Goal: Information Seeking & Learning: Learn about a topic

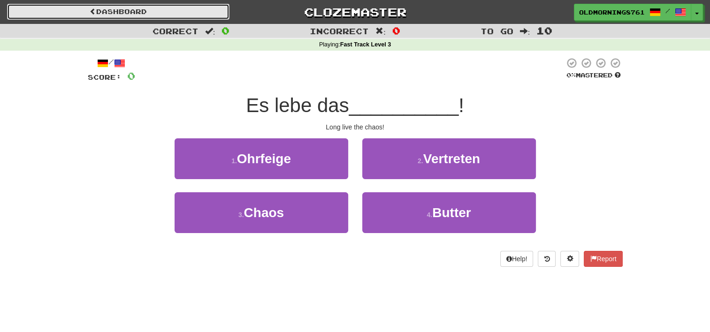
click at [96, 11] on link "Dashboard" at bounding box center [118, 12] width 223 height 16
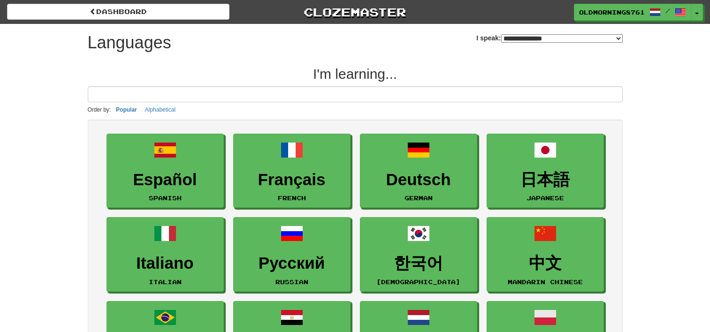
select select "*******"
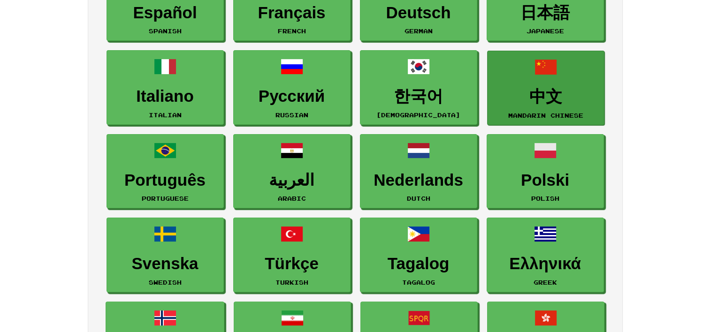
scroll to position [107, 0]
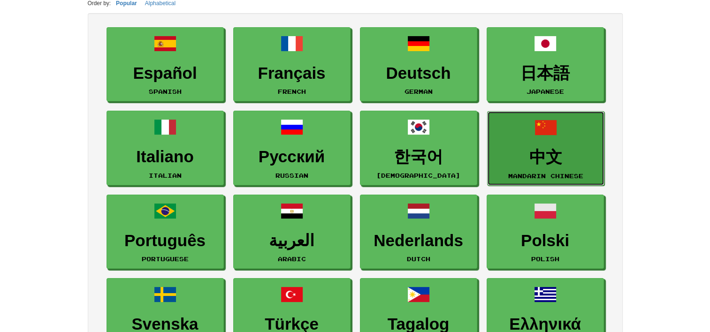
click at [506, 166] on link "中文 Mandarin Chinese" at bounding box center [545, 148] width 117 height 75
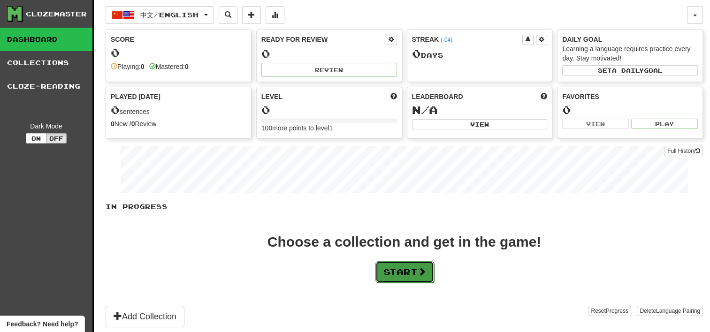
click at [432, 276] on button "Start" at bounding box center [405, 272] width 59 height 22
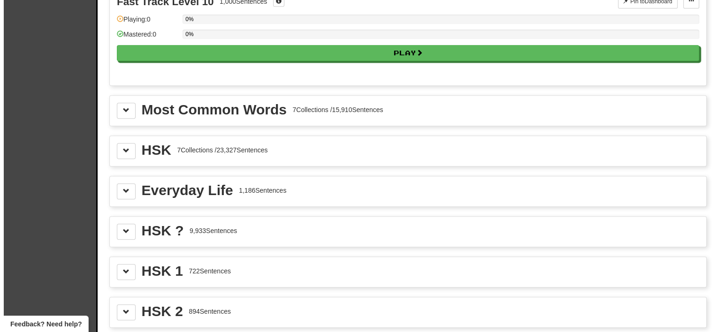
scroll to position [981, 0]
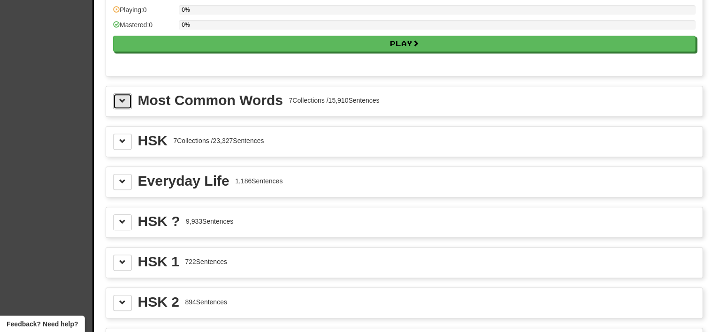
click at [122, 98] on span at bounding box center [122, 101] width 7 height 7
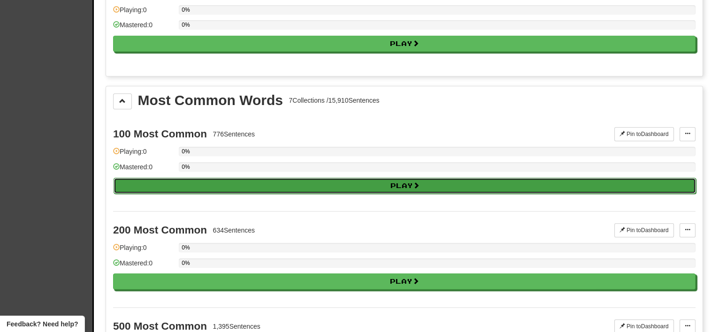
click at [186, 186] on button "Play" at bounding box center [405, 186] width 583 height 16
select select "**"
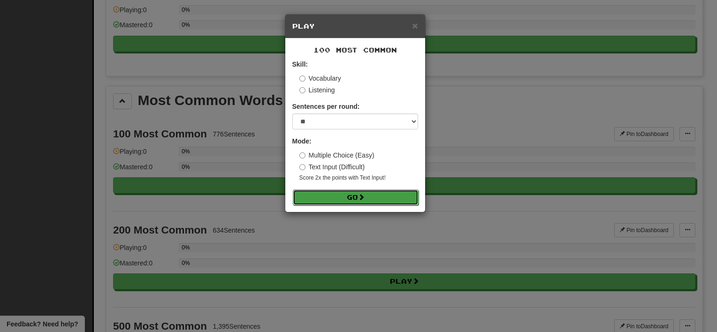
click at [339, 201] on button "Go" at bounding box center [356, 198] width 126 height 16
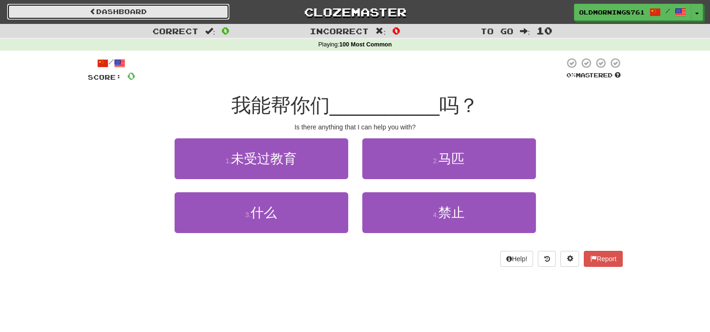
click at [163, 6] on link "Dashboard" at bounding box center [118, 12] width 223 height 16
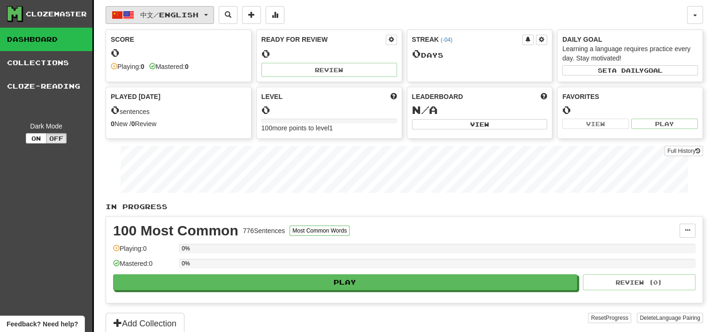
click at [199, 17] on span "中文 / English" at bounding box center [169, 15] width 58 height 8
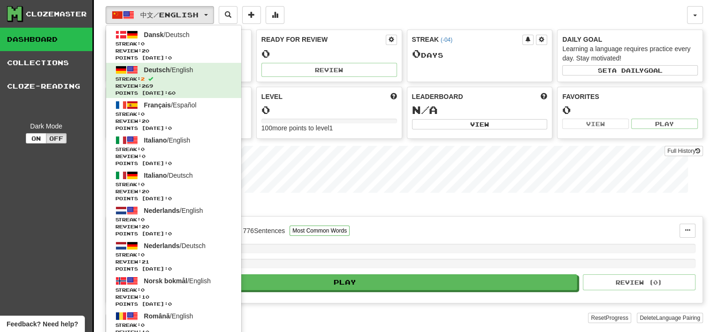
click at [473, 24] on div "中文 / English Dansk / Deutsch Streak: 0 Review: 20 Points [DATE]: 0 Deutsch / En…" at bounding box center [405, 179] width 598 height 358
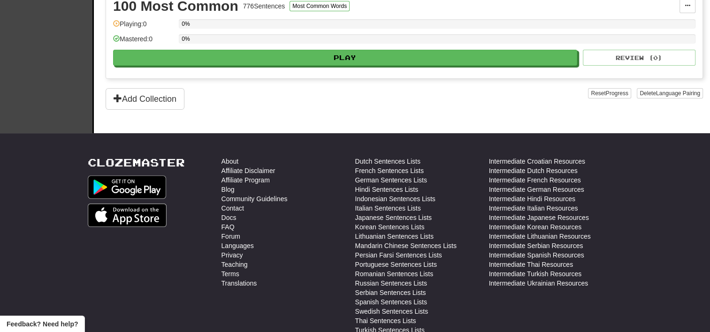
scroll to position [224, 0]
click at [639, 92] on button "Delete Language Pairing" at bounding box center [670, 94] width 66 height 10
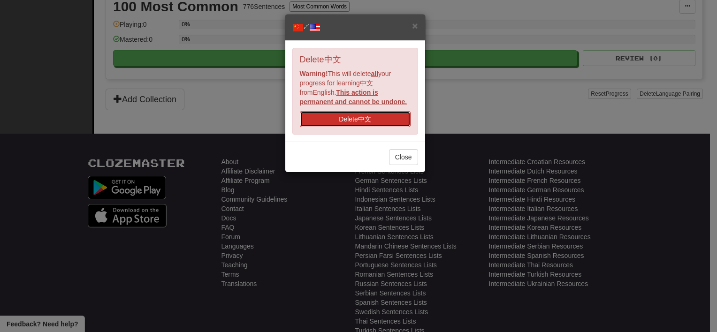
click at [407, 113] on button "Delete 中文" at bounding box center [355, 119] width 111 height 16
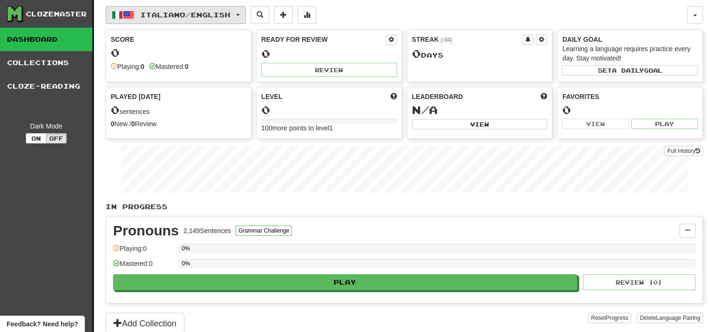
click at [203, 9] on button "Italiano / English" at bounding box center [176, 15] width 140 height 18
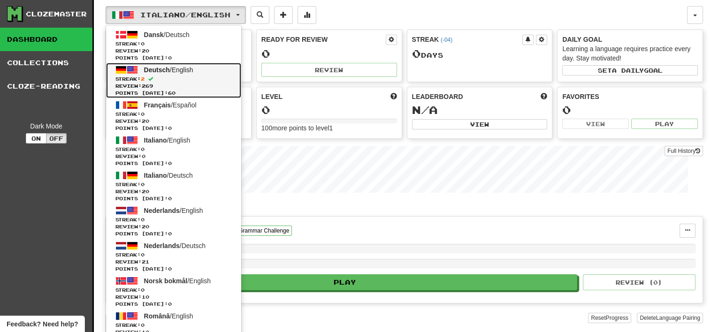
click at [167, 83] on span "Review: 269" at bounding box center [173, 86] width 116 height 7
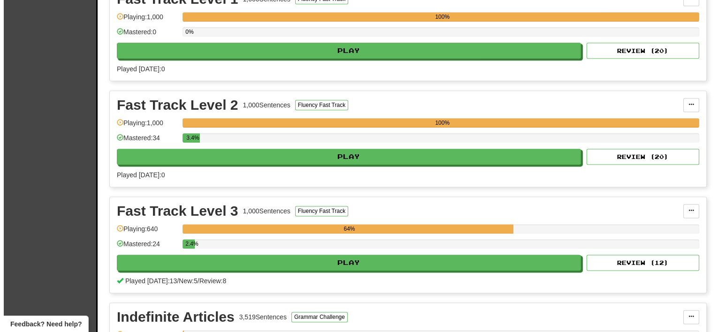
scroll to position [1187, 0]
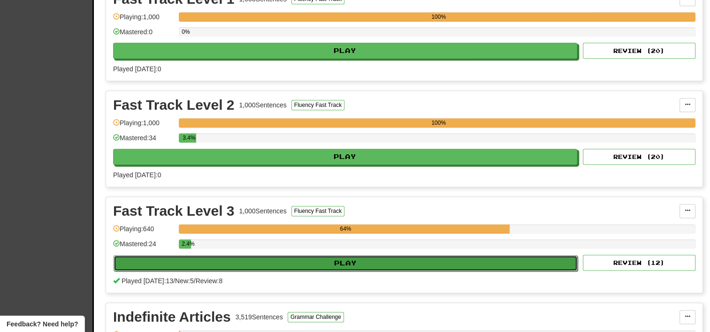
click at [233, 259] on button "Play" at bounding box center [346, 263] width 464 height 16
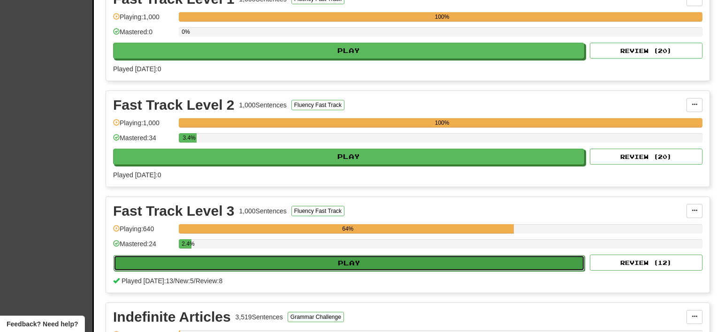
select select "**"
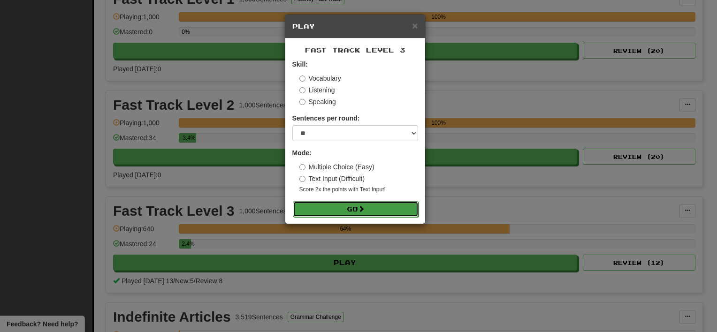
click at [323, 208] on button "Go" at bounding box center [356, 209] width 126 height 16
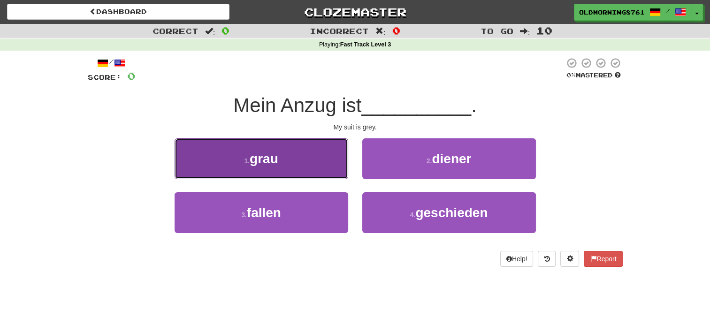
click at [302, 164] on button "1 . grau" at bounding box center [262, 158] width 174 height 41
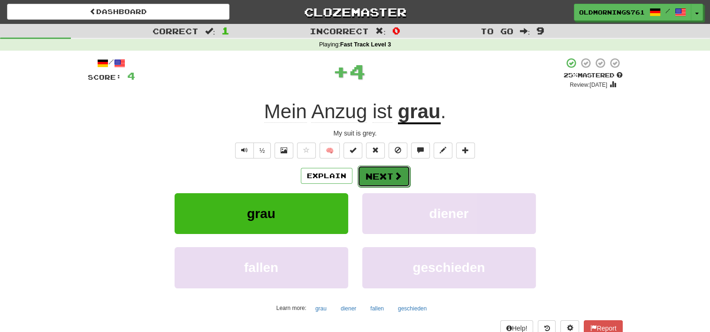
click at [399, 173] on span at bounding box center [398, 176] width 8 height 8
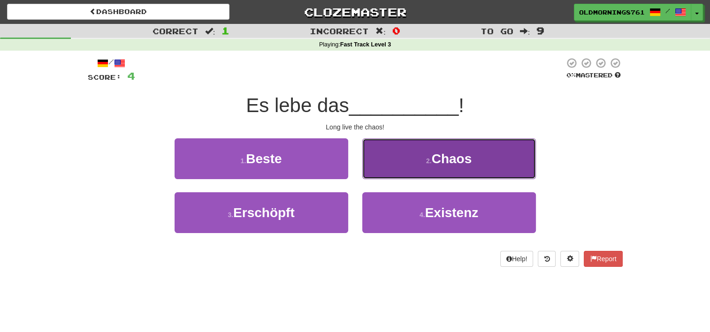
click at [396, 156] on button "2 . Chaos" at bounding box center [449, 158] width 174 height 41
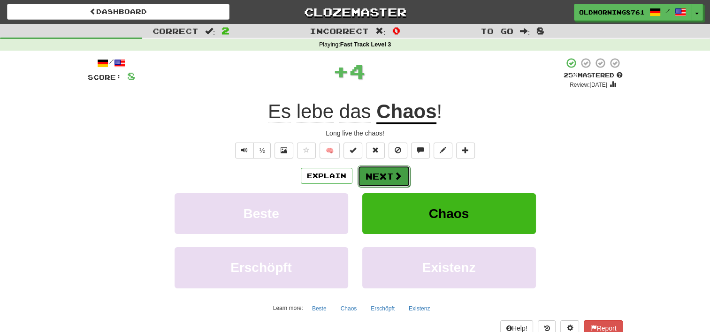
click at [368, 179] on button "Next" at bounding box center [384, 177] width 53 height 22
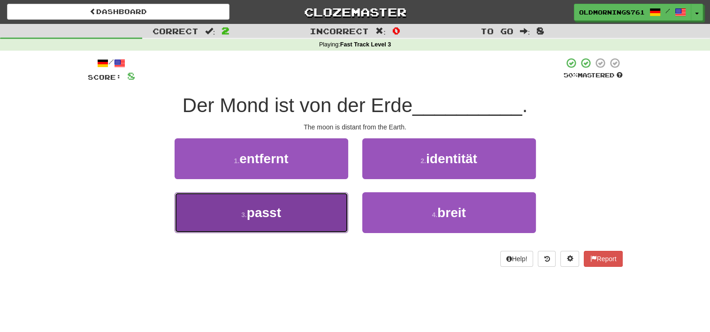
click at [337, 203] on button "3 . passt" at bounding box center [262, 212] width 174 height 41
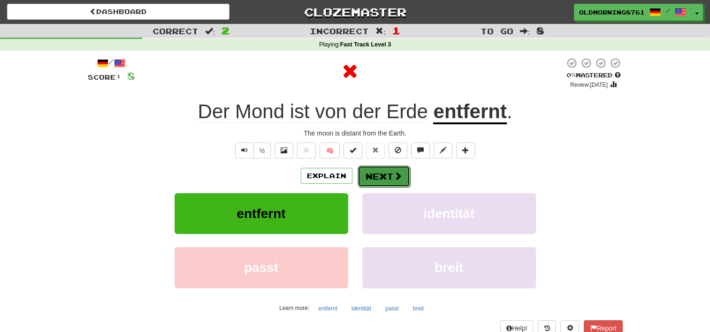
click at [383, 177] on button "Next" at bounding box center [384, 177] width 53 height 22
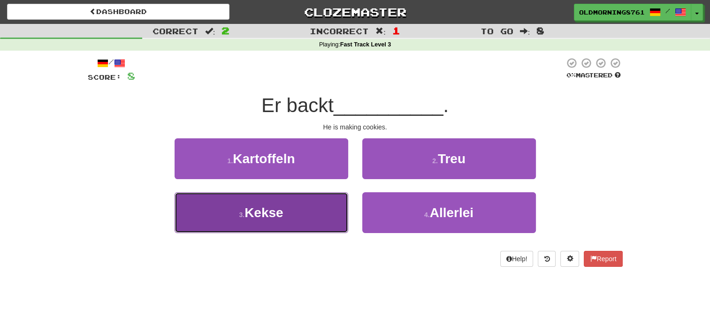
click at [310, 213] on button "3 . Kekse" at bounding box center [262, 212] width 174 height 41
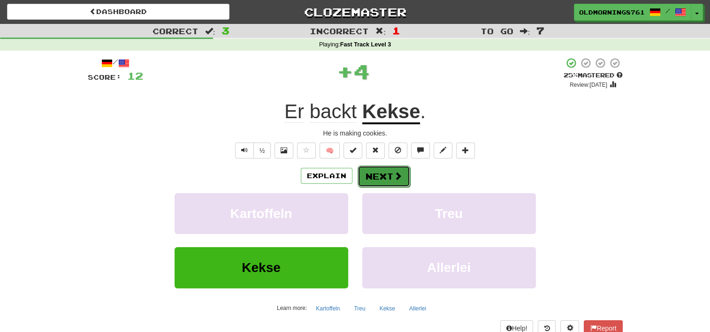
click at [364, 170] on button "Next" at bounding box center [384, 177] width 53 height 22
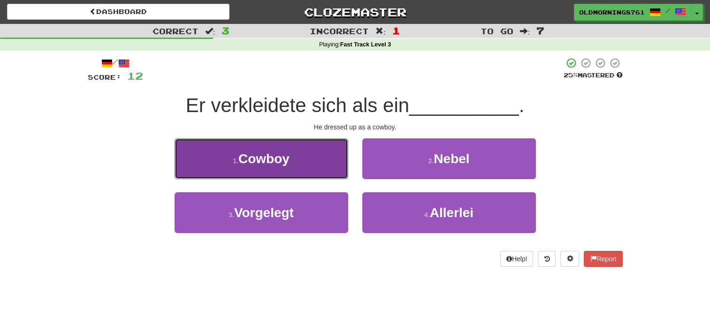
click at [326, 156] on button "1 . Cowboy" at bounding box center [262, 158] width 174 height 41
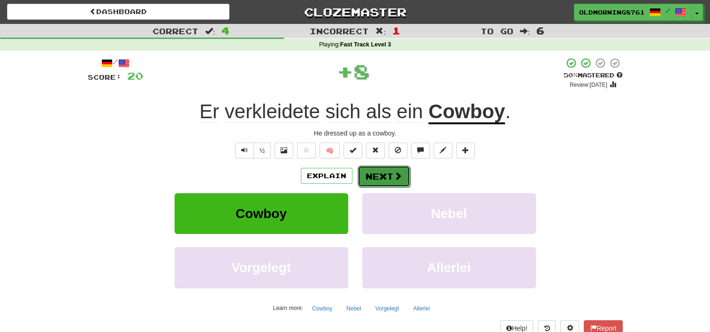
click at [376, 173] on button "Next" at bounding box center [384, 177] width 53 height 22
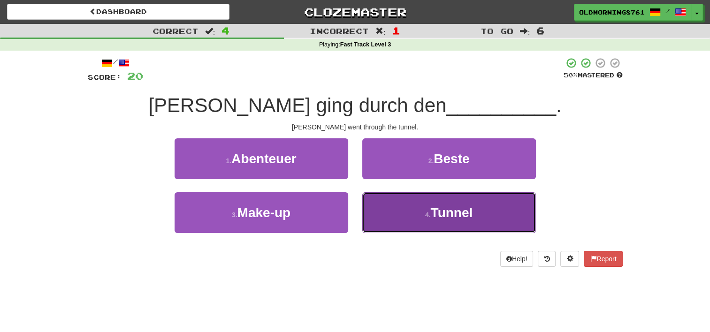
click at [410, 215] on button "4 . Tunnel" at bounding box center [449, 212] width 174 height 41
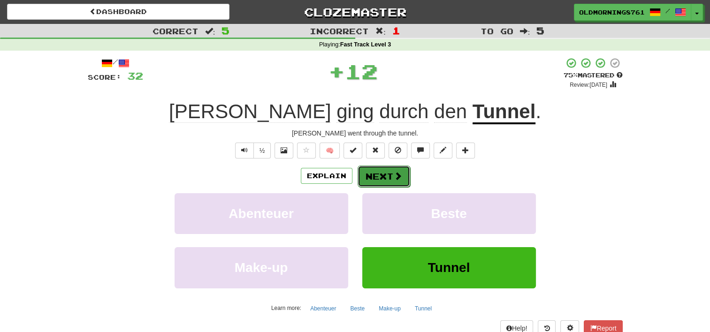
click at [381, 178] on button "Next" at bounding box center [384, 177] width 53 height 22
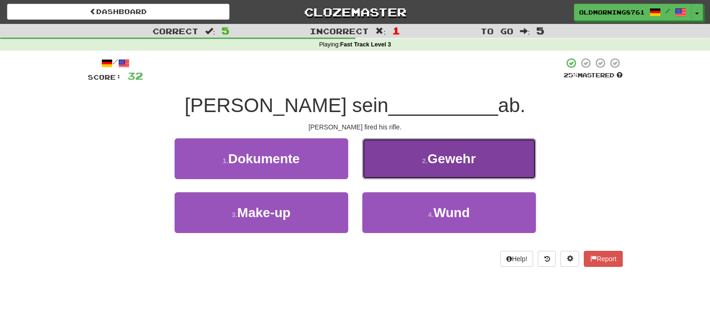
click at [392, 148] on button "2 . Gewehr" at bounding box center [449, 158] width 174 height 41
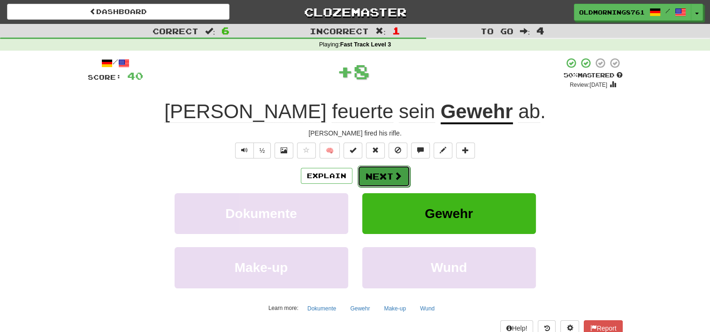
click at [379, 169] on button "Next" at bounding box center [384, 177] width 53 height 22
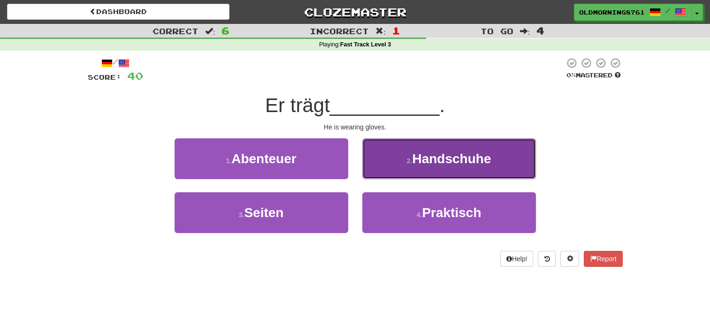
click at [390, 155] on button "2 . Handschuhe" at bounding box center [449, 158] width 174 height 41
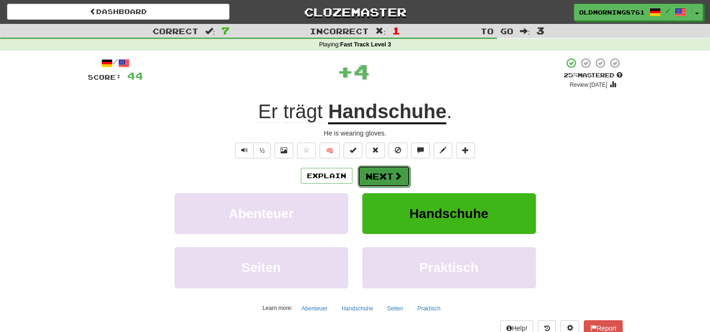
click at [384, 170] on button "Next" at bounding box center [384, 177] width 53 height 22
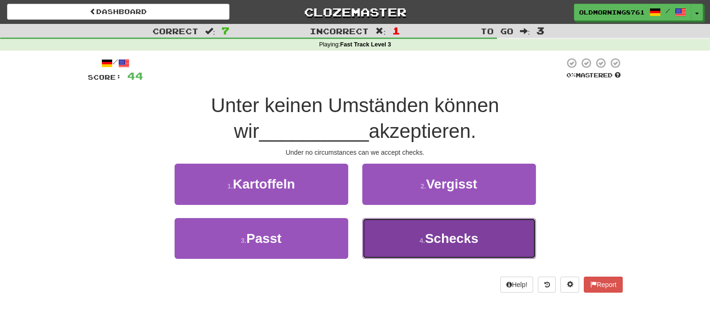
click at [403, 224] on button "4 . Schecks" at bounding box center [449, 238] width 174 height 41
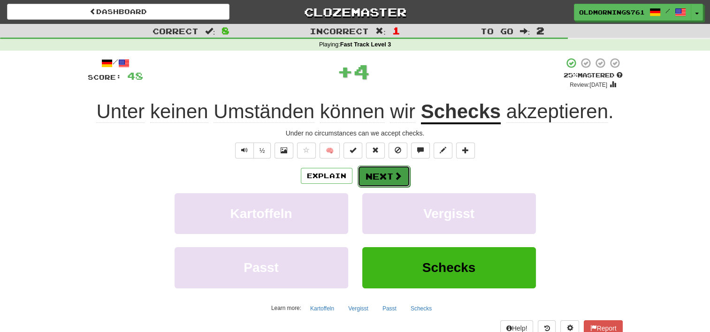
click at [380, 176] on button "Next" at bounding box center [384, 177] width 53 height 22
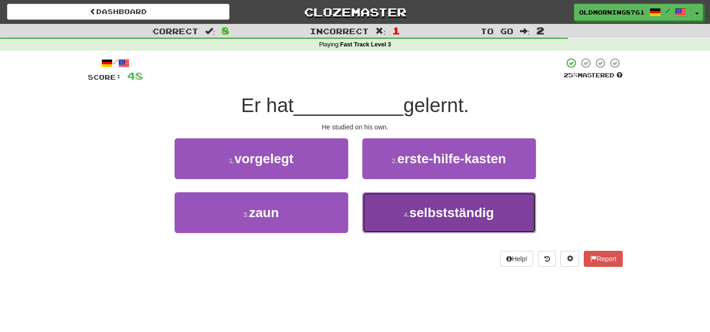
click at [402, 208] on button "4 . selbstständig" at bounding box center [449, 212] width 174 height 41
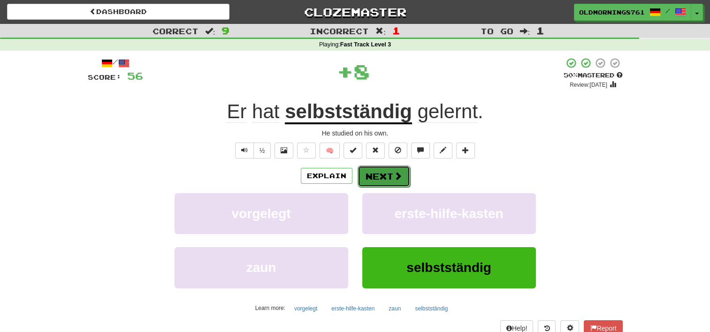
click at [384, 174] on button "Next" at bounding box center [384, 177] width 53 height 22
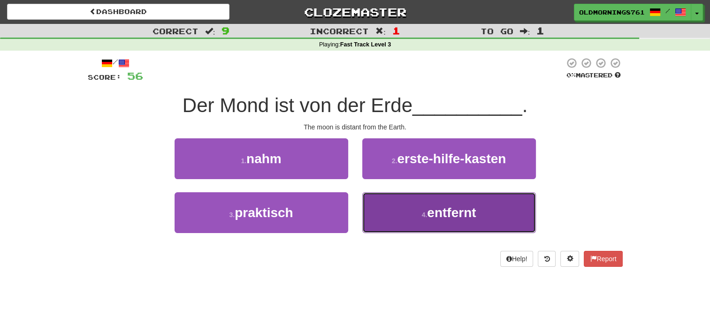
click at [407, 207] on button "4 . entfernt" at bounding box center [449, 212] width 174 height 41
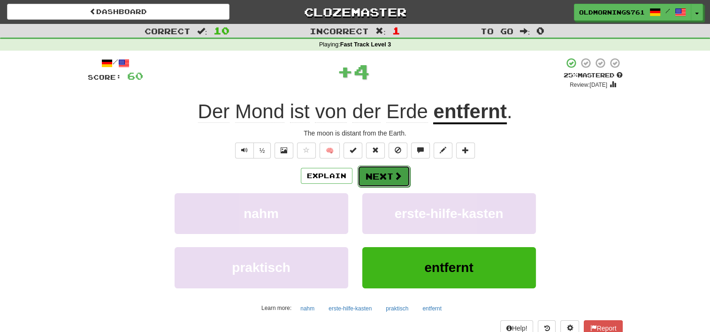
click at [387, 178] on button "Next" at bounding box center [384, 177] width 53 height 22
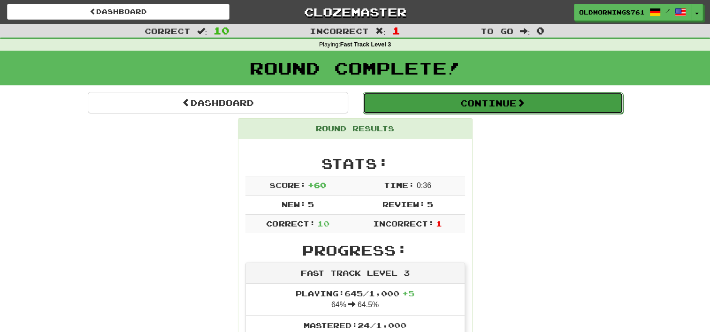
click at [376, 100] on button "Continue" at bounding box center [493, 103] width 261 height 22
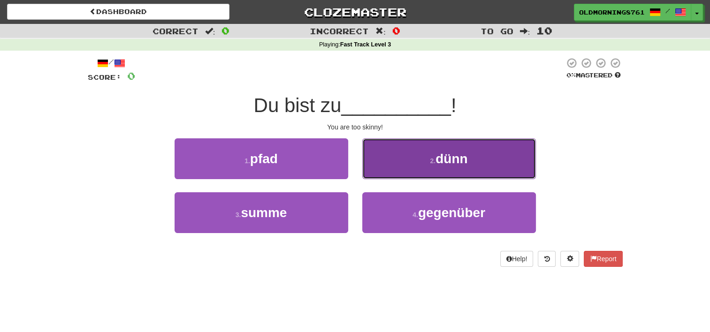
click at [386, 160] on button "2 . dünn" at bounding box center [449, 158] width 174 height 41
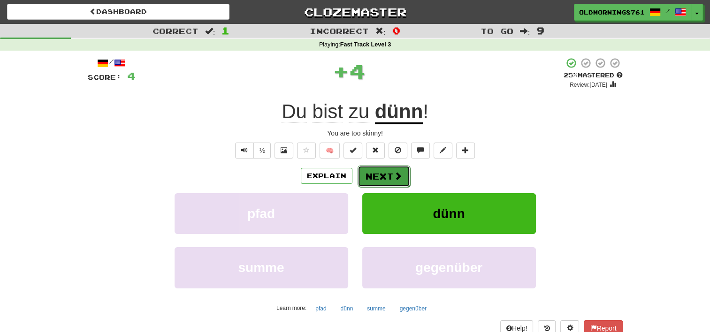
click at [385, 174] on button "Next" at bounding box center [384, 177] width 53 height 22
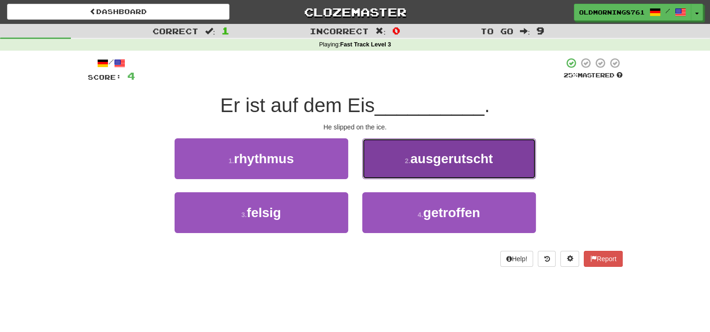
click at [405, 160] on small "2 ." at bounding box center [408, 161] width 6 height 8
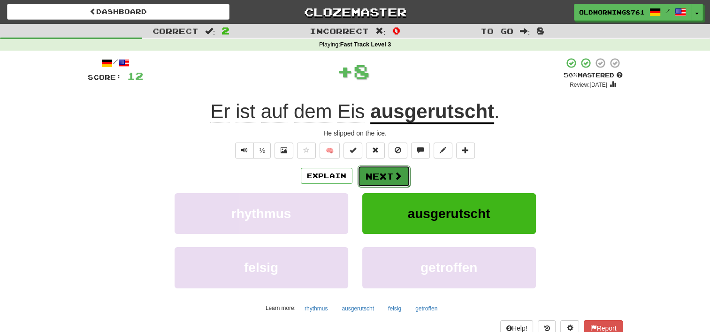
click at [399, 180] on span at bounding box center [398, 176] width 8 height 8
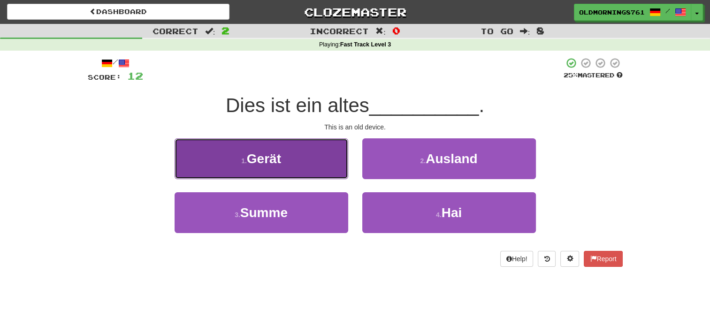
click at [337, 155] on button "1 . Gerät" at bounding box center [262, 158] width 174 height 41
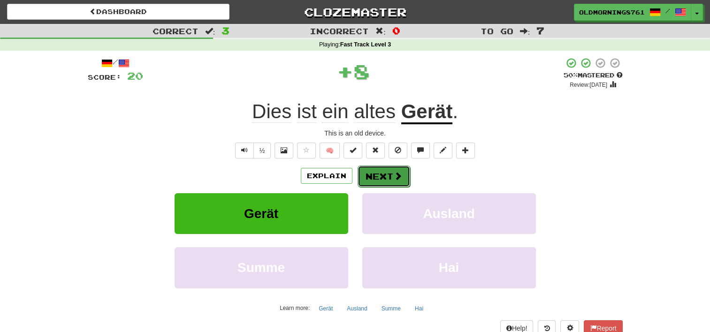
click at [383, 176] on button "Next" at bounding box center [384, 177] width 53 height 22
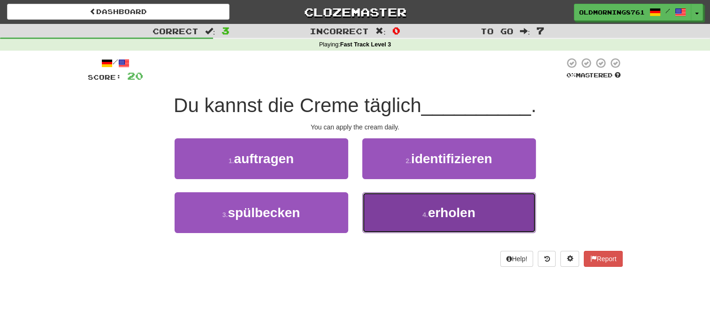
click at [399, 200] on button "4 . erholen" at bounding box center [449, 212] width 174 height 41
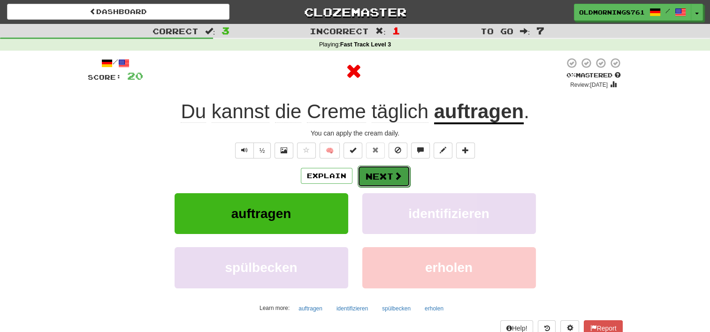
click at [384, 173] on button "Next" at bounding box center [384, 177] width 53 height 22
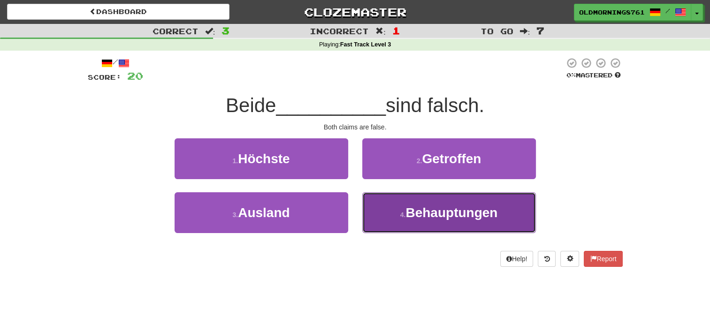
click at [408, 215] on span "Behauptungen" at bounding box center [452, 213] width 92 height 15
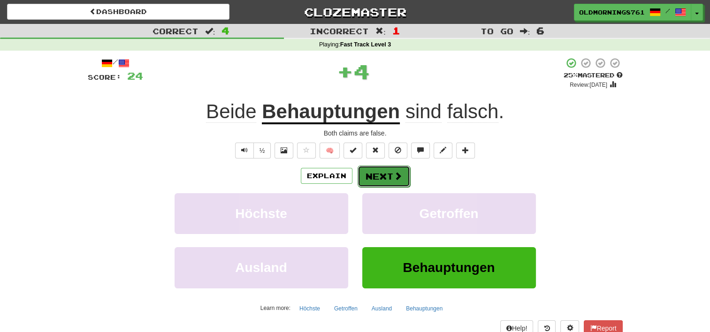
click at [395, 177] on span at bounding box center [398, 176] width 8 height 8
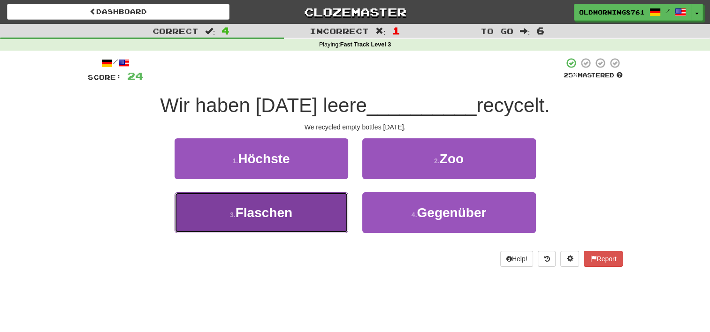
click at [318, 211] on button "3 . Flaschen" at bounding box center [262, 212] width 174 height 41
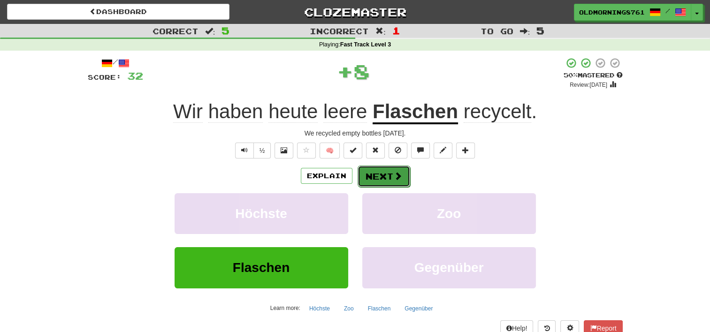
click at [371, 176] on button "Next" at bounding box center [384, 177] width 53 height 22
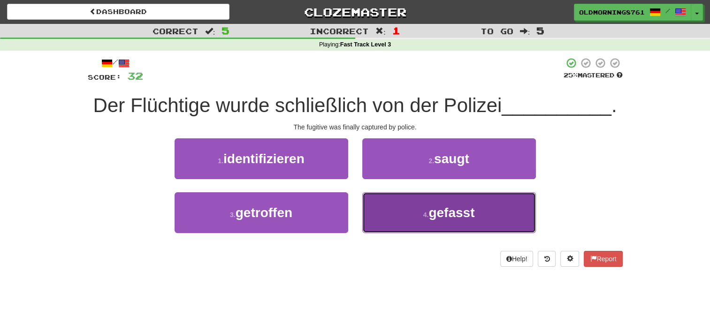
click at [404, 215] on button "4 . gefasst" at bounding box center [449, 212] width 174 height 41
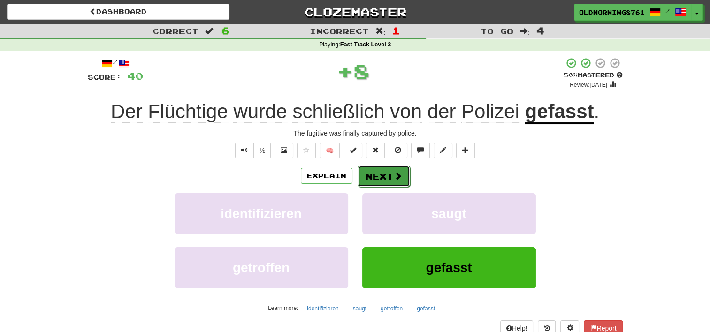
click at [388, 177] on button "Next" at bounding box center [384, 177] width 53 height 22
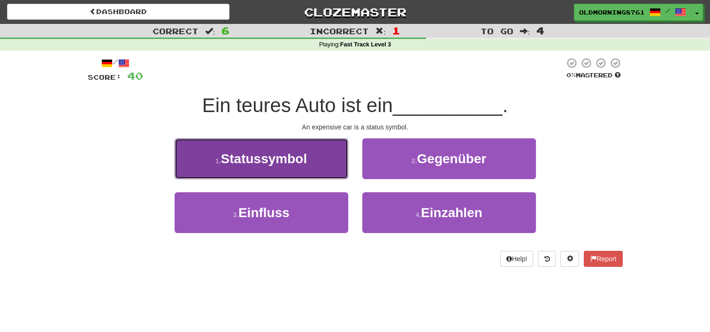
click at [316, 164] on button "1 . Statussymbol" at bounding box center [262, 158] width 174 height 41
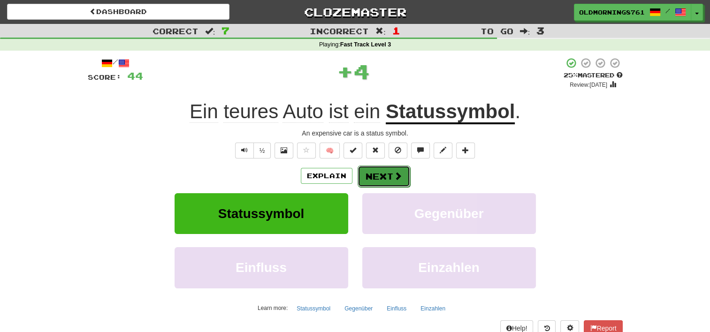
click at [369, 171] on button "Next" at bounding box center [384, 177] width 53 height 22
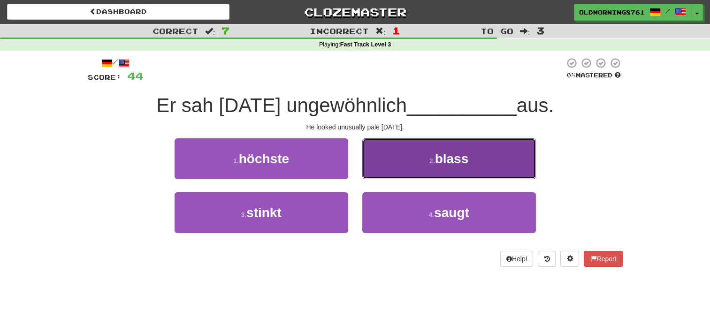
click at [412, 161] on button "2 . blass" at bounding box center [449, 158] width 174 height 41
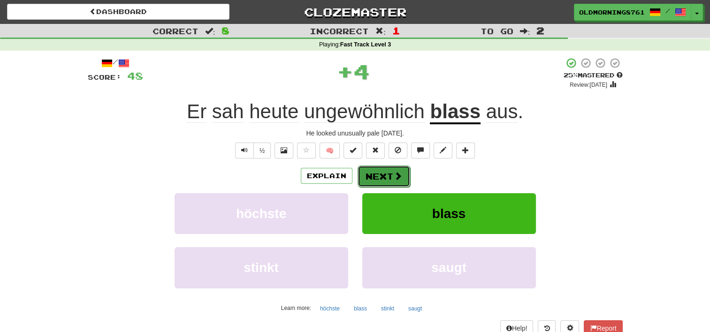
click at [397, 177] on span at bounding box center [398, 176] width 8 height 8
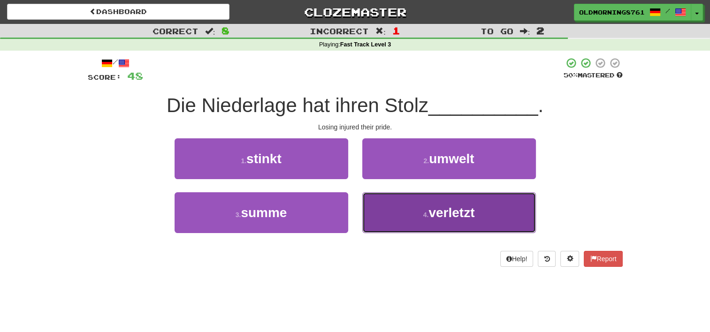
click at [412, 224] on button "4 . verletzt" at bounding box center [449, 212] width 174 height 41
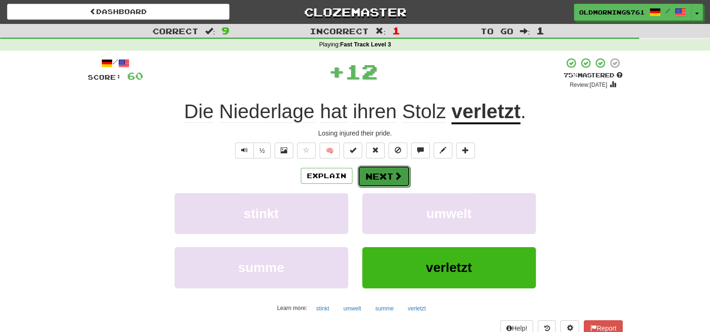
click at [389, 178] on button "Next" at bounding box center [384, 177] width 53 height 22
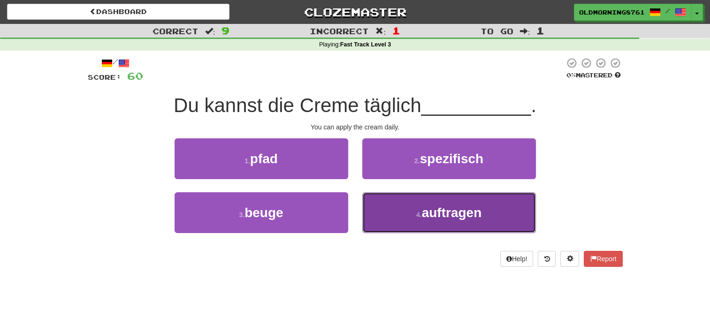
click at [394, 223] on button "4 . auftragen" at bounding box center [449, 212] width 174 height 41
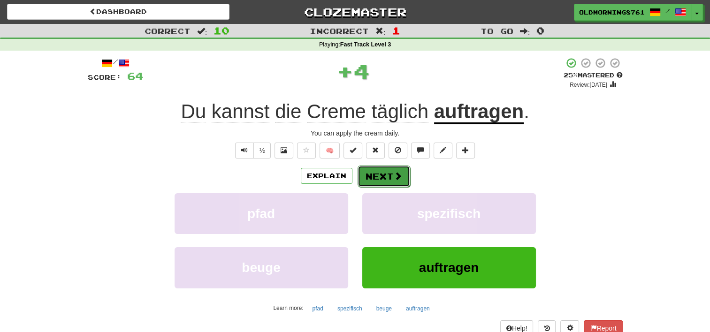
click at [386, 179] on button "Next" at bounding box center [384, 177] width 53 height 22
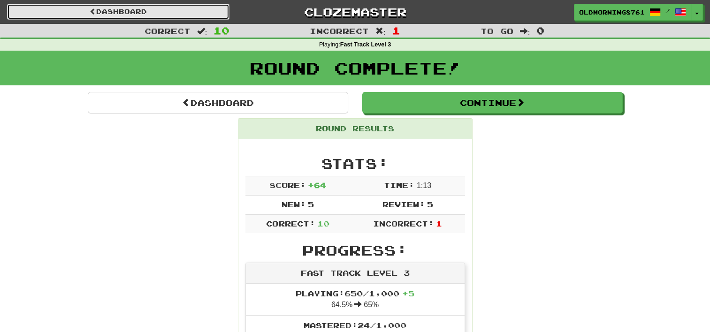
click at [220, 11] on link "Dashboard" at bounding box center [118, 12] width 223 height 16
